Goal: Task Accomplishment & Management: Complete application form

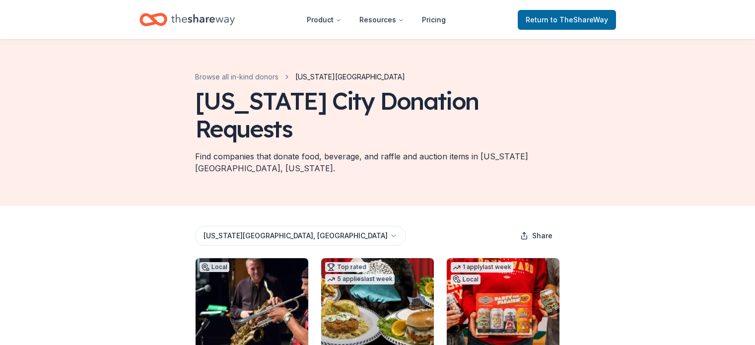
scroll to position [99, 0]
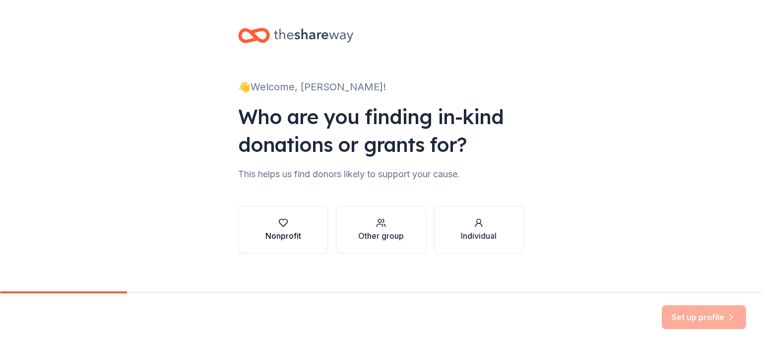
click at [270, 227] on div "button" at bounding box center [283, 223] width 36 height 10
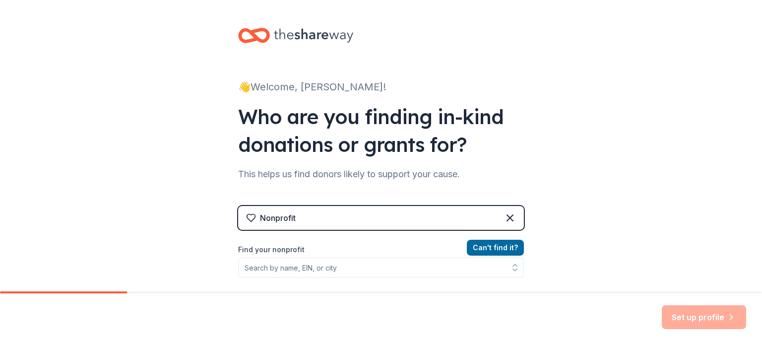
scroll to position [50, 0]
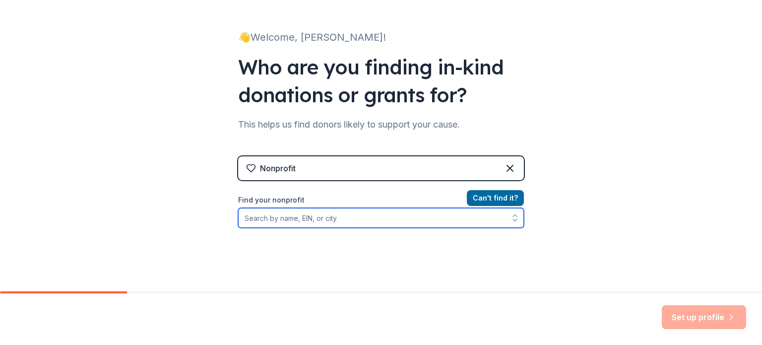
click at [355, 220] on input "Find your nonprofit" at bounding box center [381, 218] width 286 height 20
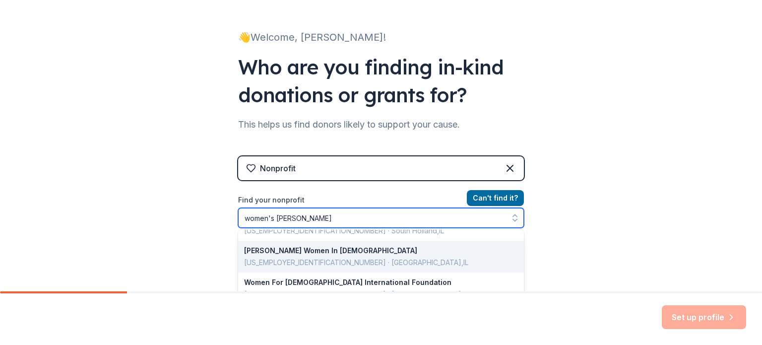
scroll to position [447, 0]
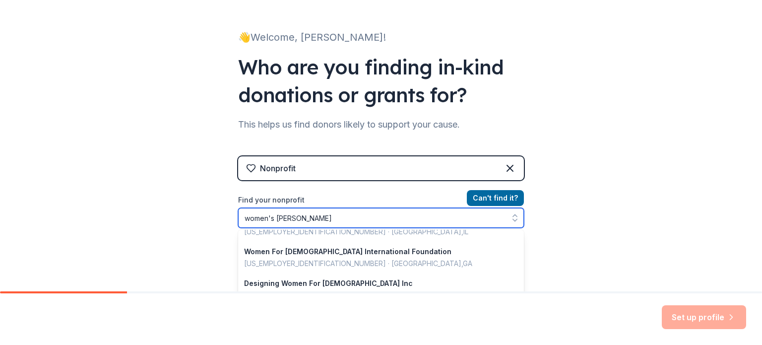
drag, startPoint x: 314, startPoint y: 215, endPoint x: 232, endPoint y: 222, distance: 82.2
click at [232, 222] on div "👋 Welcome, [PERSON_NAME]! Who are you finding in-kind donations or grants for? …" at bounding box center [381, 162] width 318 height 424
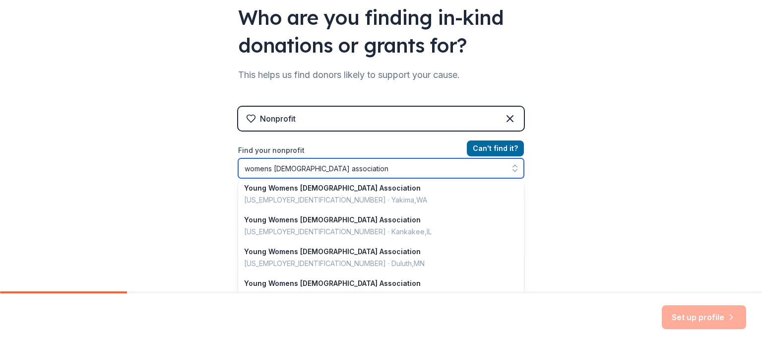
scroll to position [347, 0]
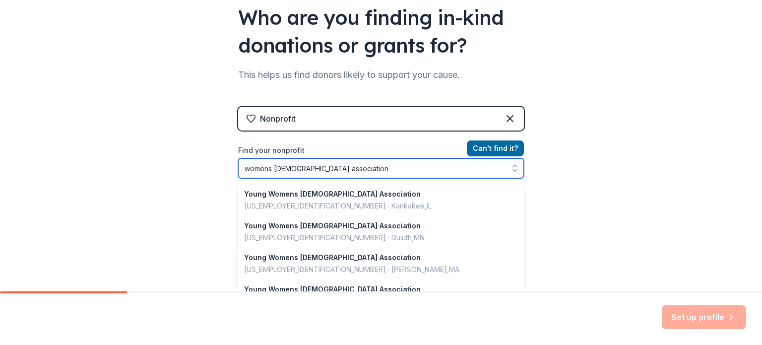
drag, startPoint x: 349, startPoint y: 164, endPoint x: 216, endPoint y: 176, distance: 133.6
click at [216, 176] on div "👋 Welcome, [PERSON_NAME]! Who are you finding in-kind donations or grants for? …" at bounding box center [381, 113] width 762 height 424
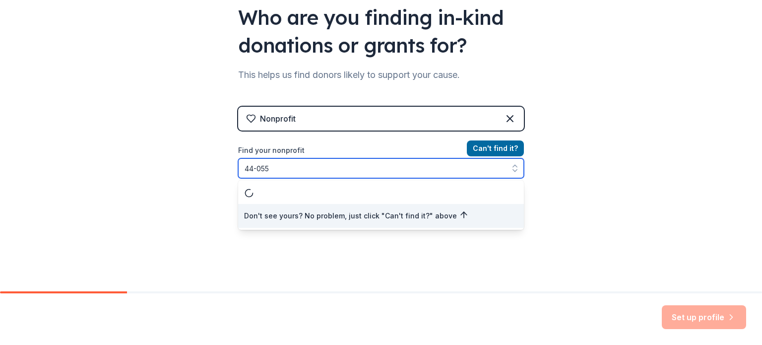
scroll to position [0, 0]
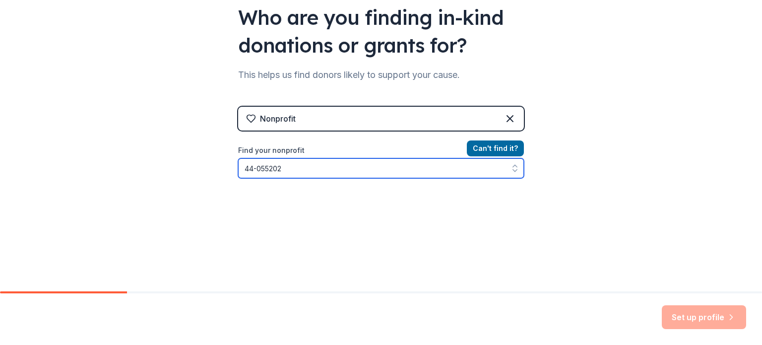
type input "[US_EMPLOYER_IDENTIFICATION_NUMBER]"
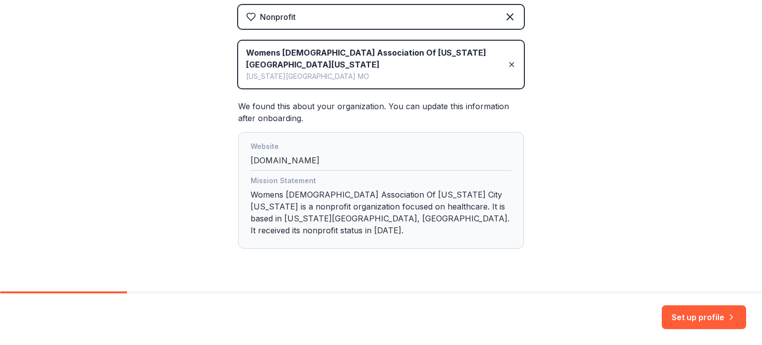
scroll to position [201, 0]
click at [711, 317] on button "Set up profile" at bounding box center [704, 317] width 84 height 24
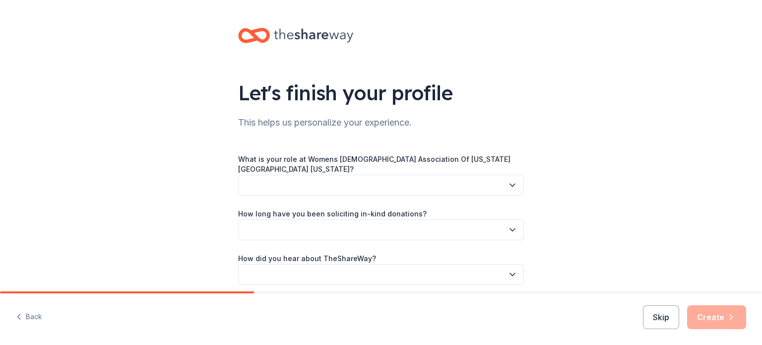
click at [319, 178] on button "button" at bounding box center [381, 185] width 286 height 21
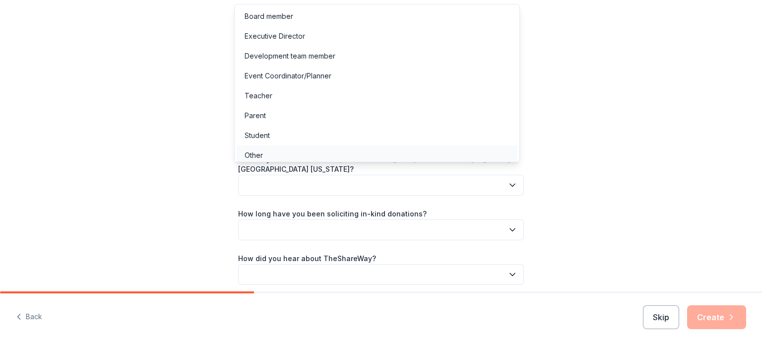
click at [270, 151] on div "Other" at bounding box center [377, 155] width 281 height 20
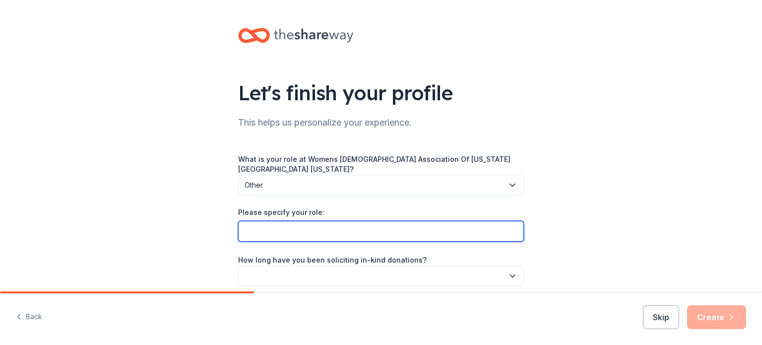
click at [264, 222] on input "Please specify your role:" at bounding box center [381, 231] width 286 height 21
type input "O"
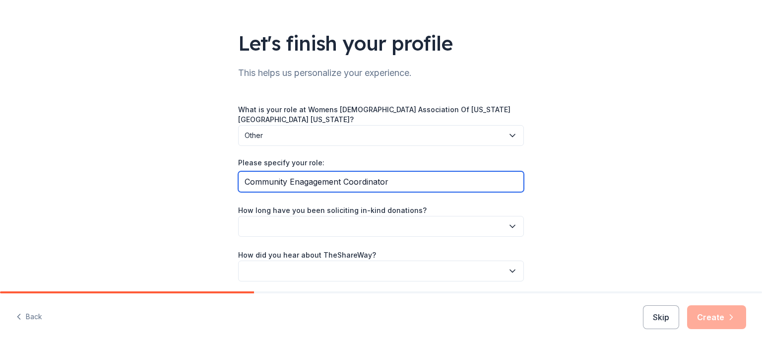
scroll to position [79, 0]
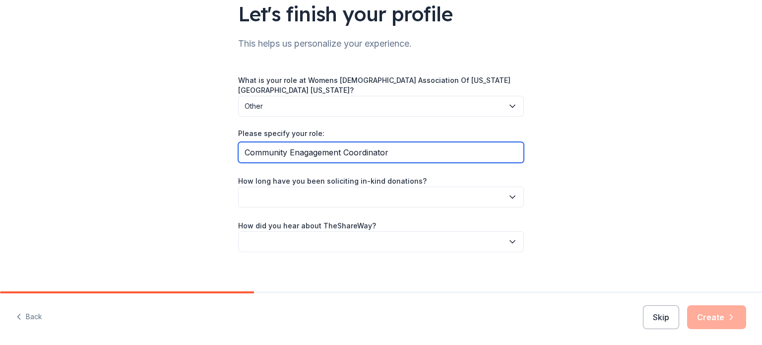
type input "Community Enagagement Coordinator"
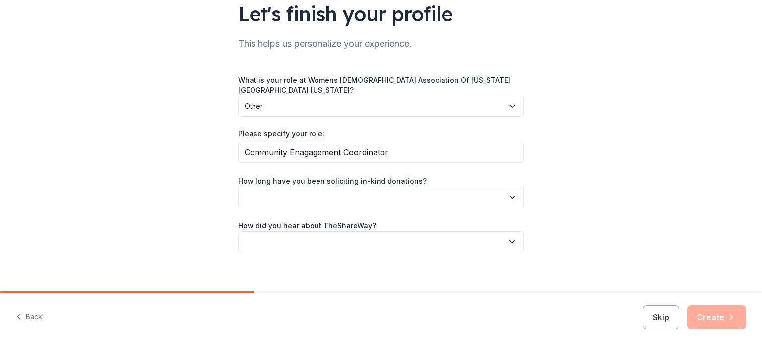
click at [315, 192] on button "button" at bounding box center [381, 197] width 286 height 21
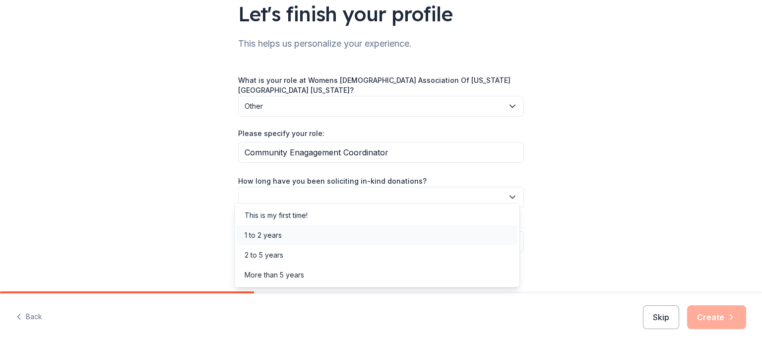
click at [270, 232] on div "1 to 2 years" at bounding box center [263, 235] width 37 height 12
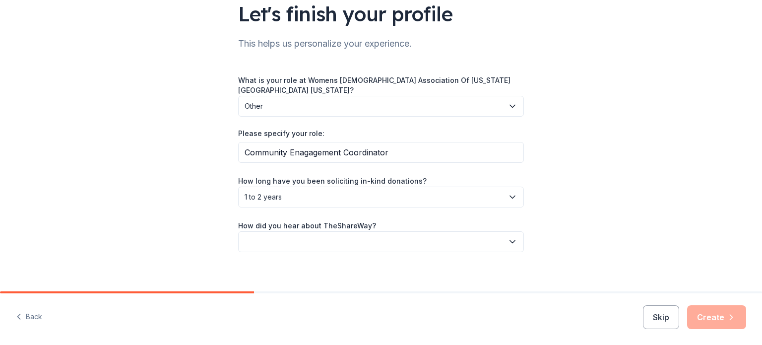
click at [293, 238] on button "button" at bounding box center [381, 241] width 286 height 21
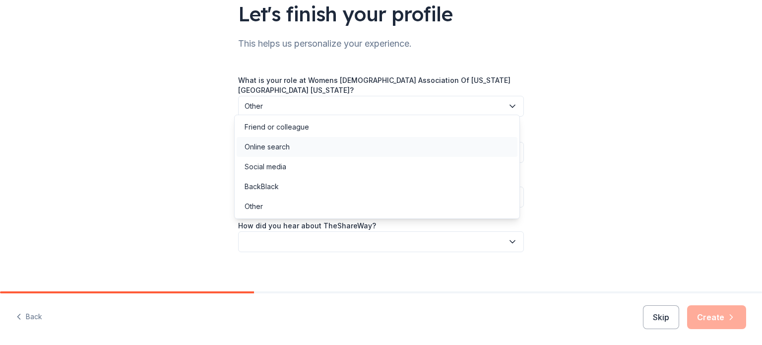
click at [267, 142] on div "Online search" at bounding box center [267, 147] width 45 height 12
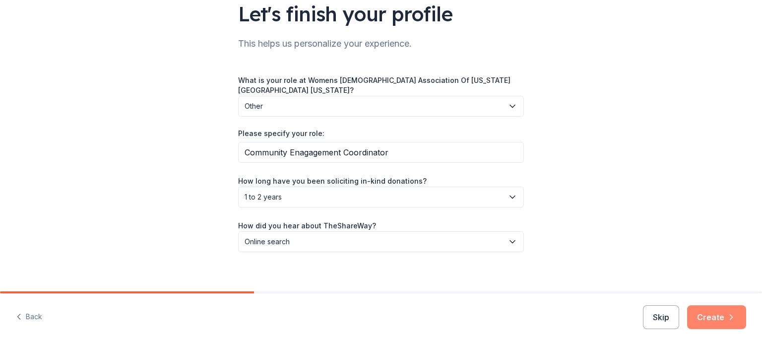
click at [711, 320] on button "Create" at bounding box center [716, 317] width 59 height 24
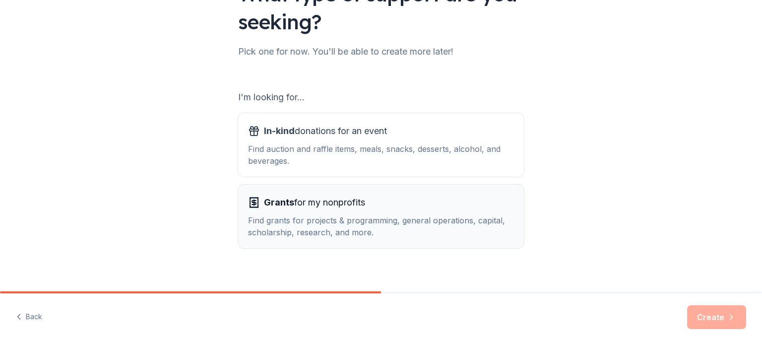
scroll to position [99, 0]
click at [343, 214] on div "Find grants for projects & programming, general operations, capital, scholarshi…" at bounding box center [381, 226] width 266 height 24
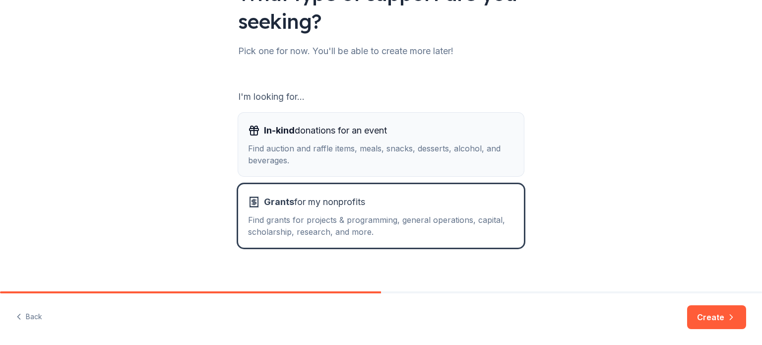
click at [299, 166] on div "Find auction and raffle items, meals, snacks, desserts, alcohol, and beverages." at bounding box center [381, 154] width 266 height 24
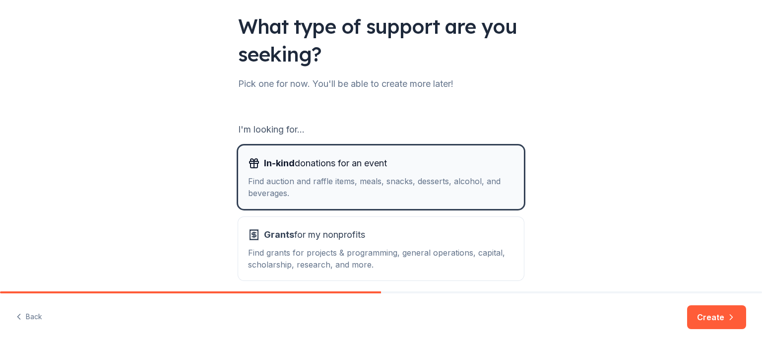
scroll to position [50, 0]
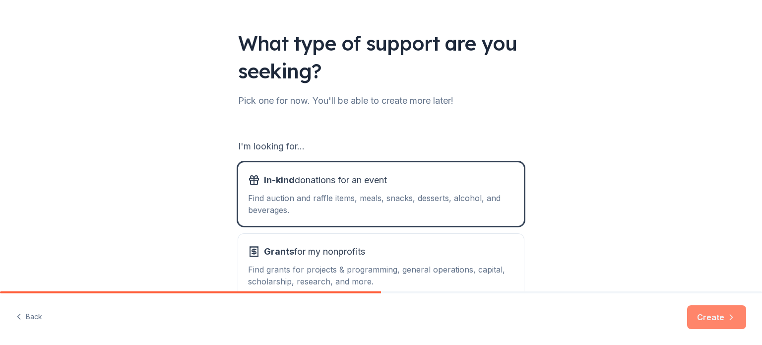
click at [725, 310] on button "Create" at bounding box center [716, 317] width 59 height 24
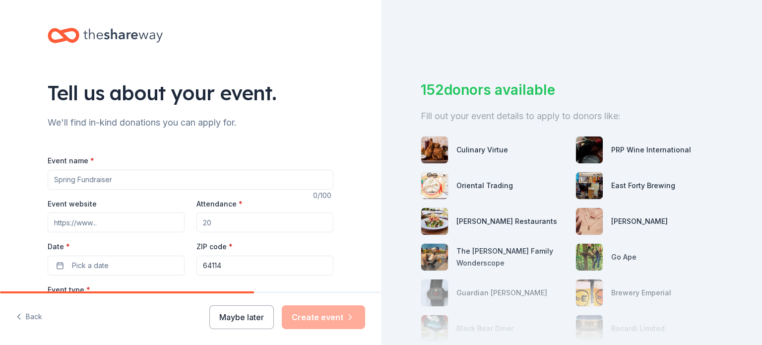
click at [151, 184] on input "Event name *" at bounding box center [191, 180] width 286 height 20
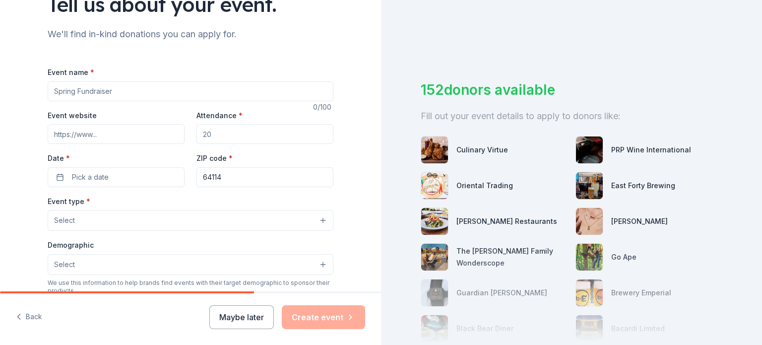
scroll to position [99, 0]
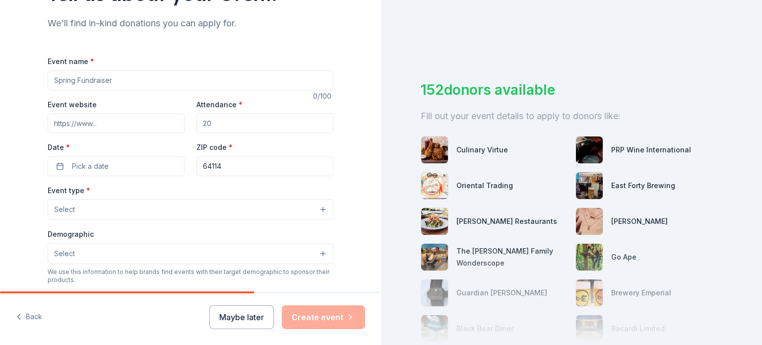
click at [152, 123] on input "Event website" at bounding box center [116, 123] width 137 height 20
click at [269, 103] on div "Attendance *" at bounding box center [265, 115] width 137 height 35
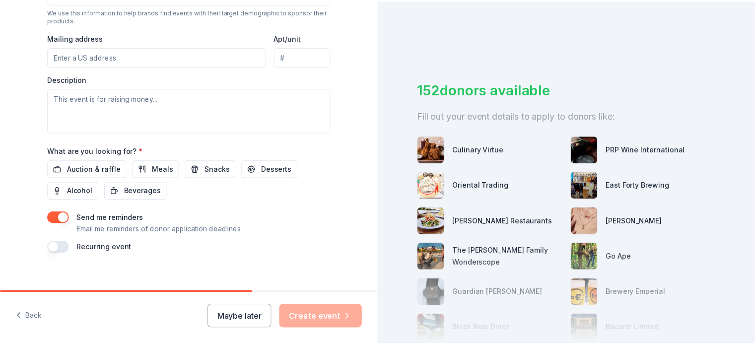
scroll to position [369, 0]
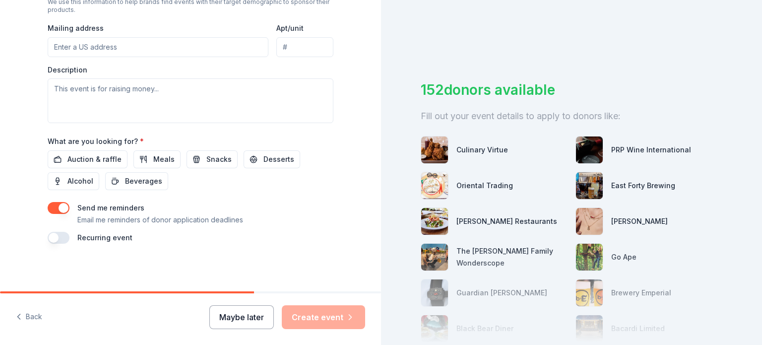
click at [255, 319] on button "Maybe later" at bounding box center [241, 317] width 65 height 24
click at [250, 322] on button "Maybe later" at bounding box center [241, 317] width 65 height 24
